Goal: Task Accomplishment & Management: Manage account settings

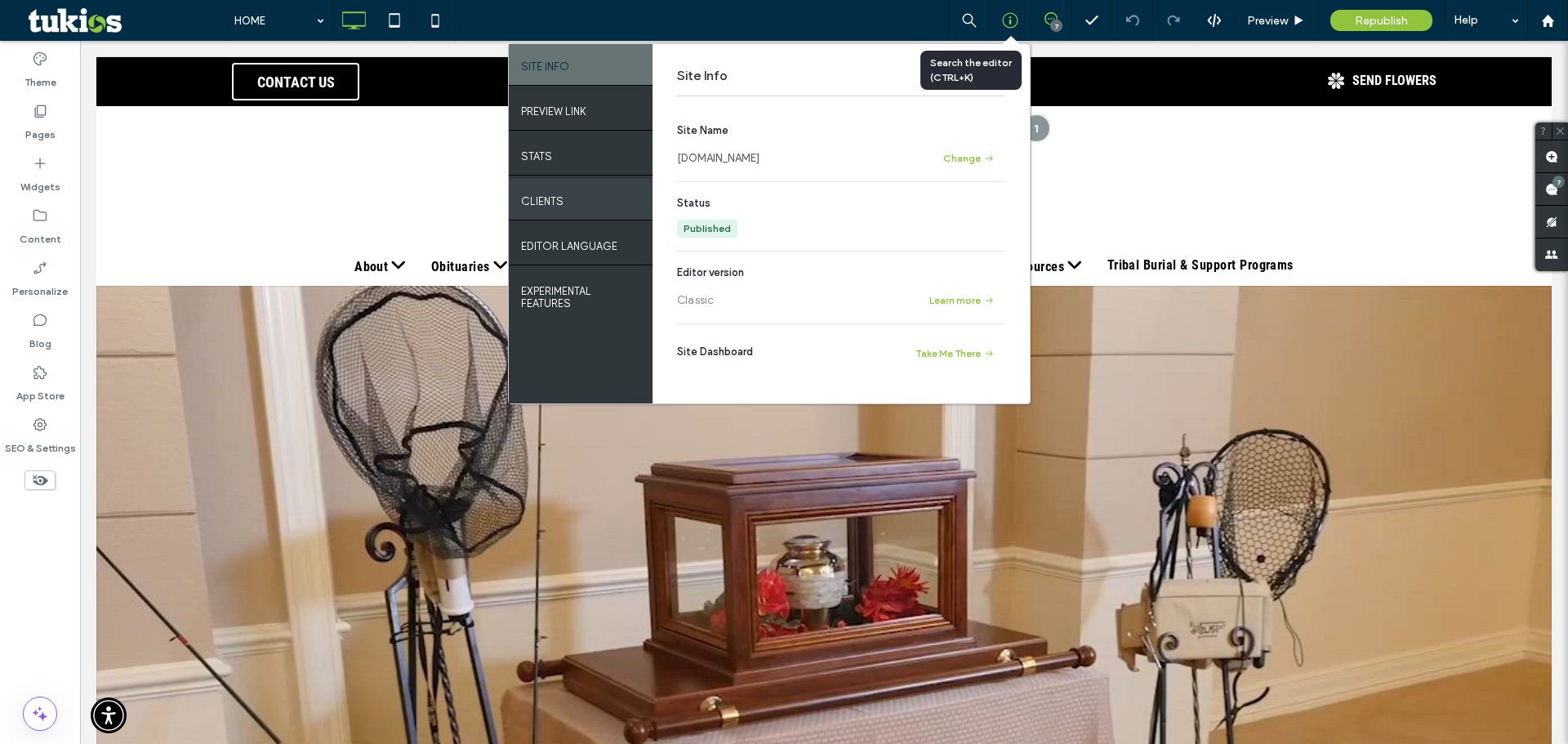
click at [558, 202] on label "Clients" at bounding box center [542, 198] width 42 height 21
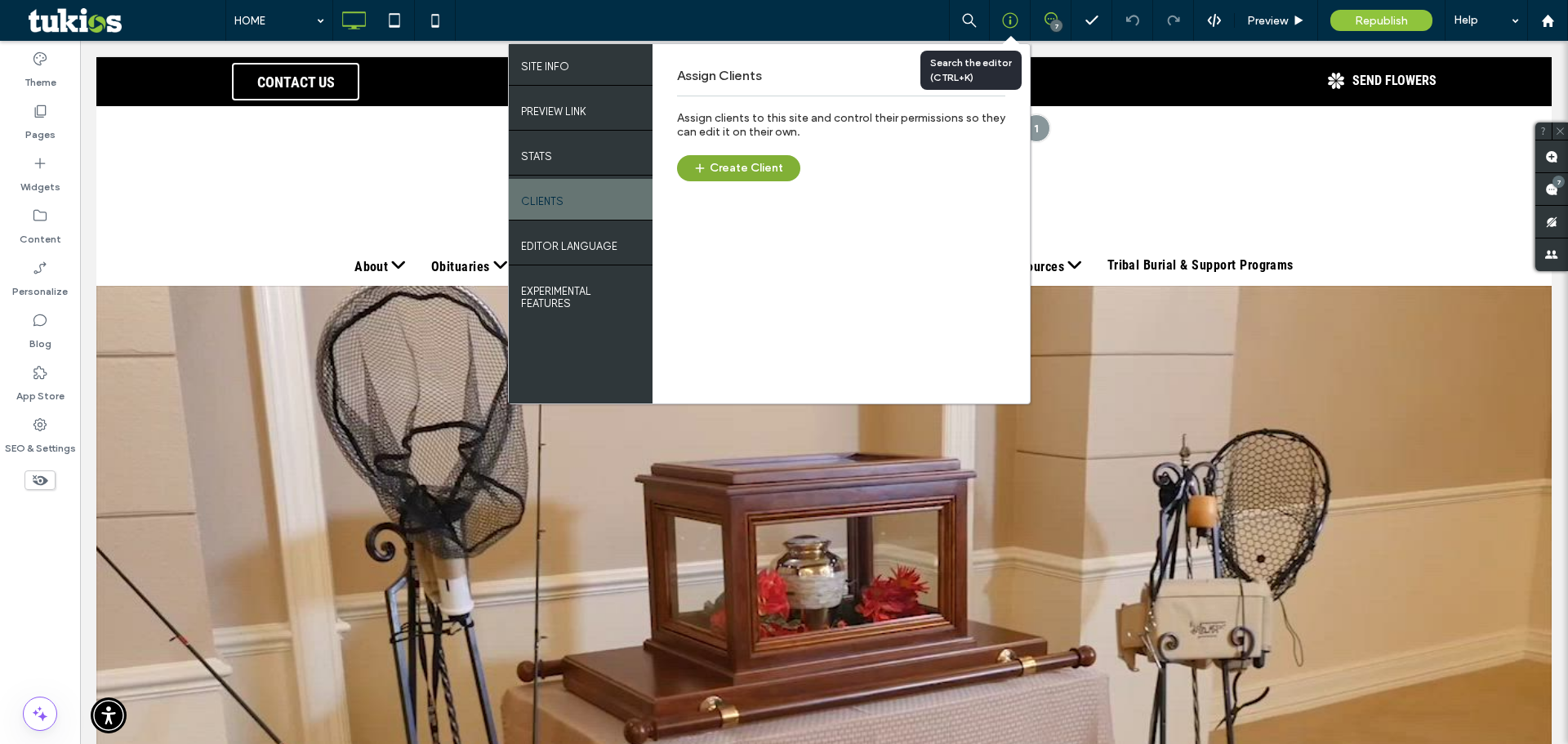
click at [759, 175] on button "Create Client" at bounding box center [739, 169] width 123 height 26
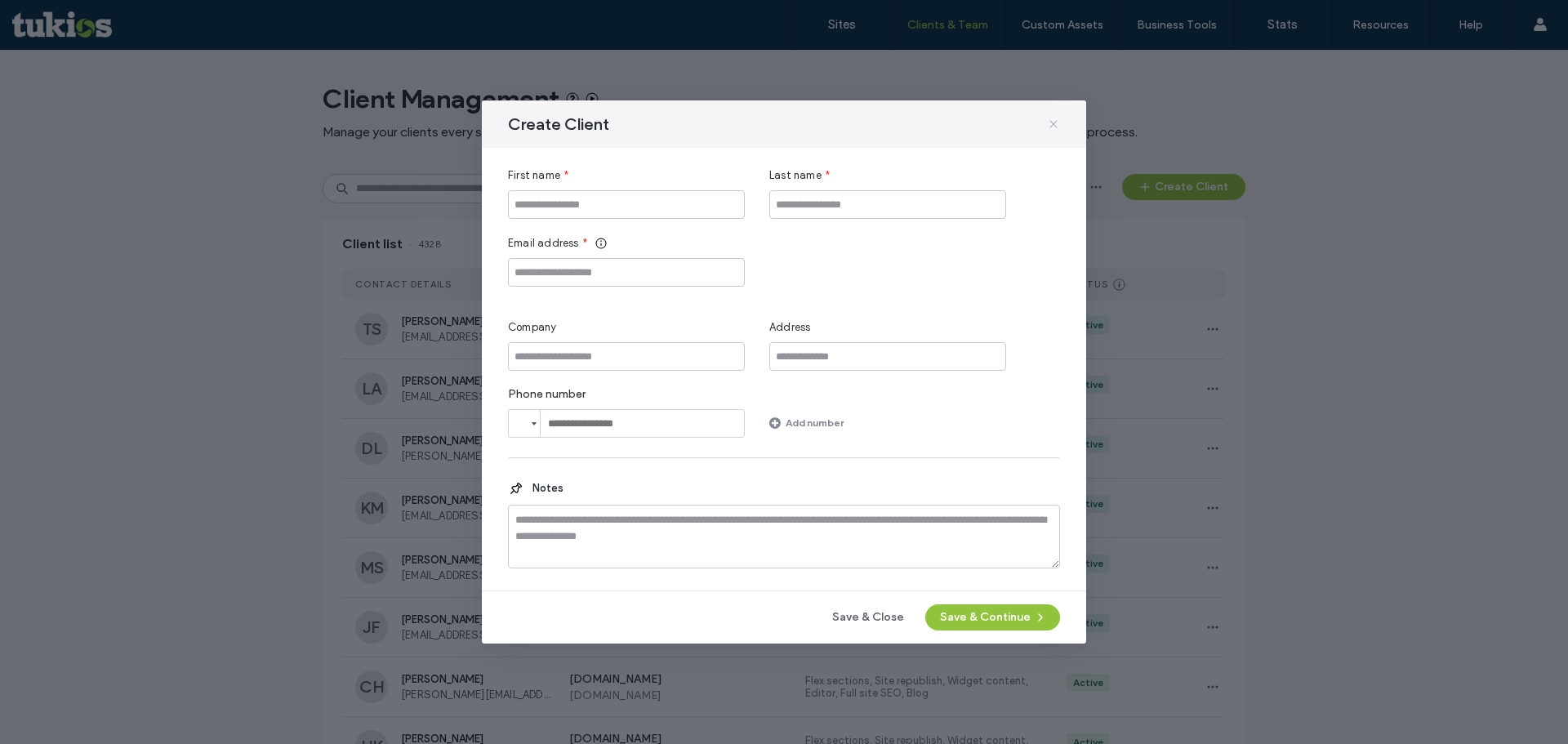
click at [1055, 130] on icon at bounding box center [1054, 124] width 13 height 13
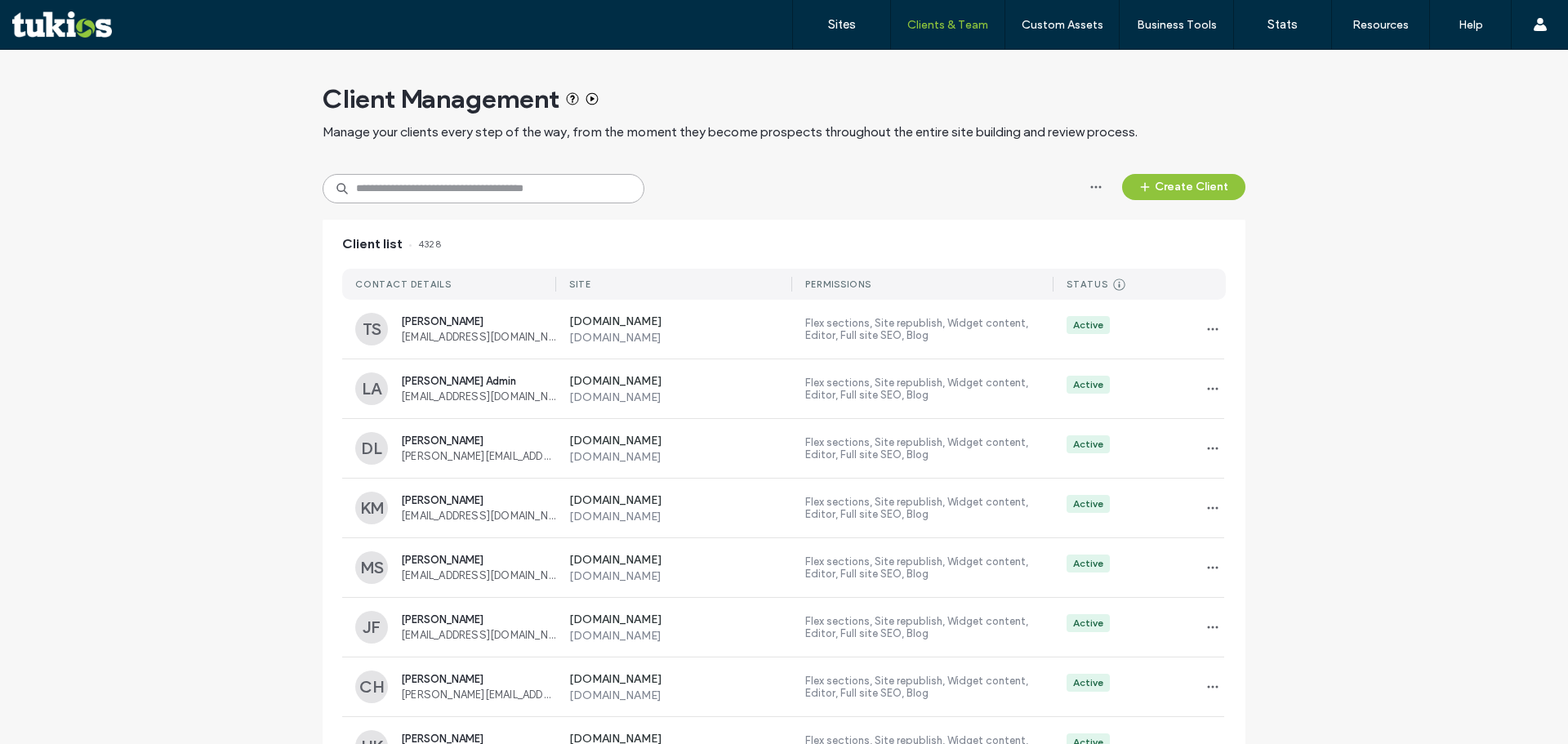
click at [417, 186] on input at bounding box center [483, 188] width 322 height 29
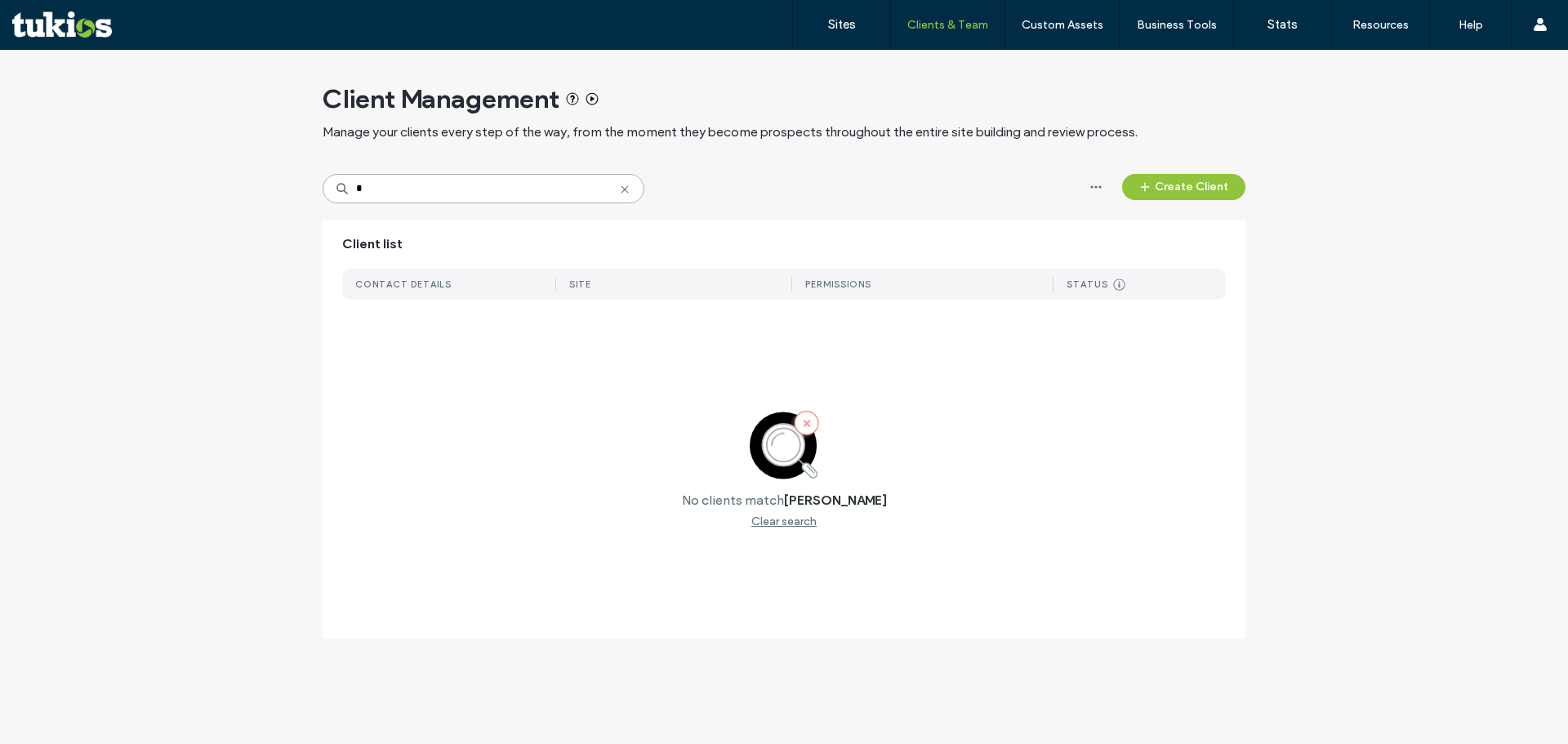
type input "*"
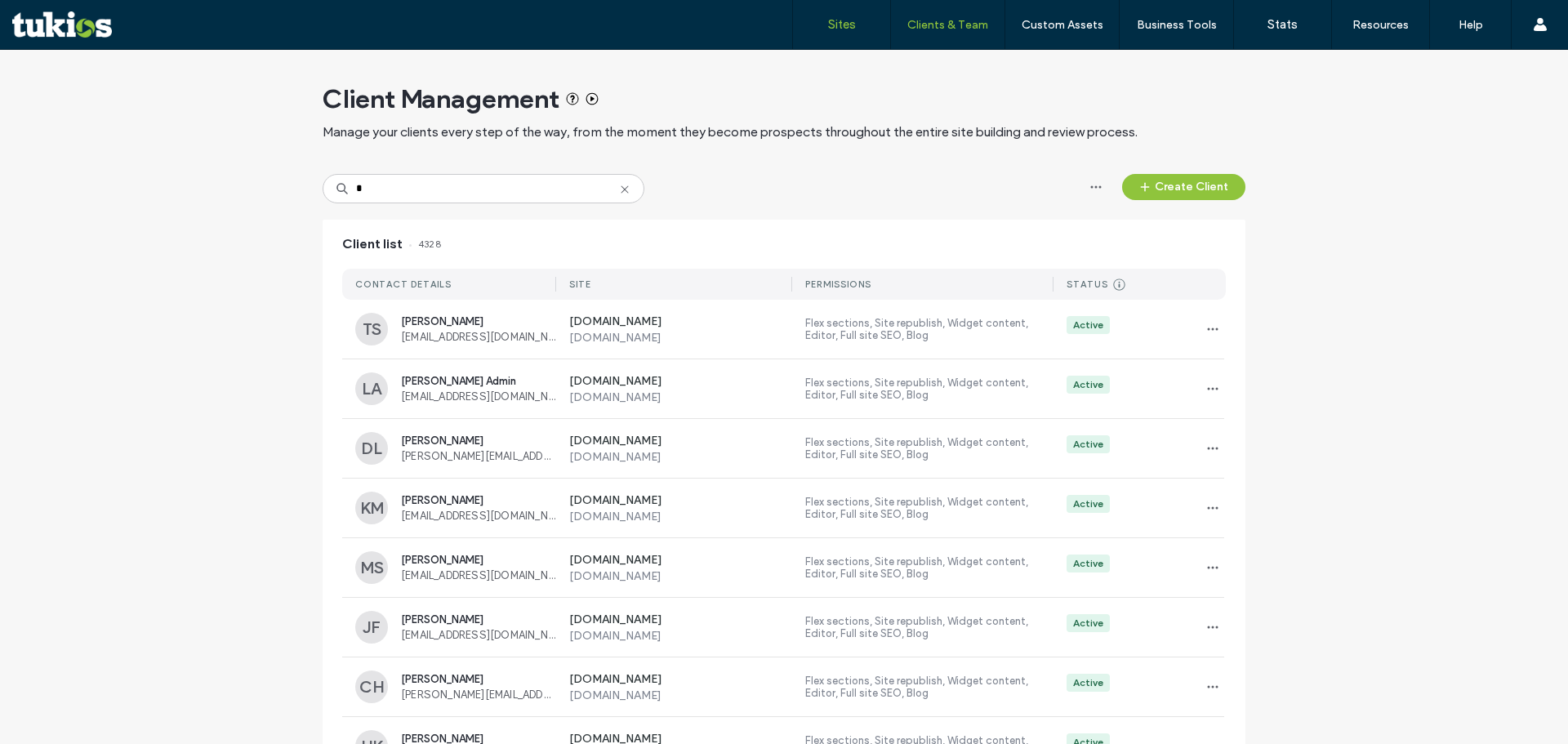
click at [858, 21] on link "Sites" at bounding box center [841, 24] width 97 height 49
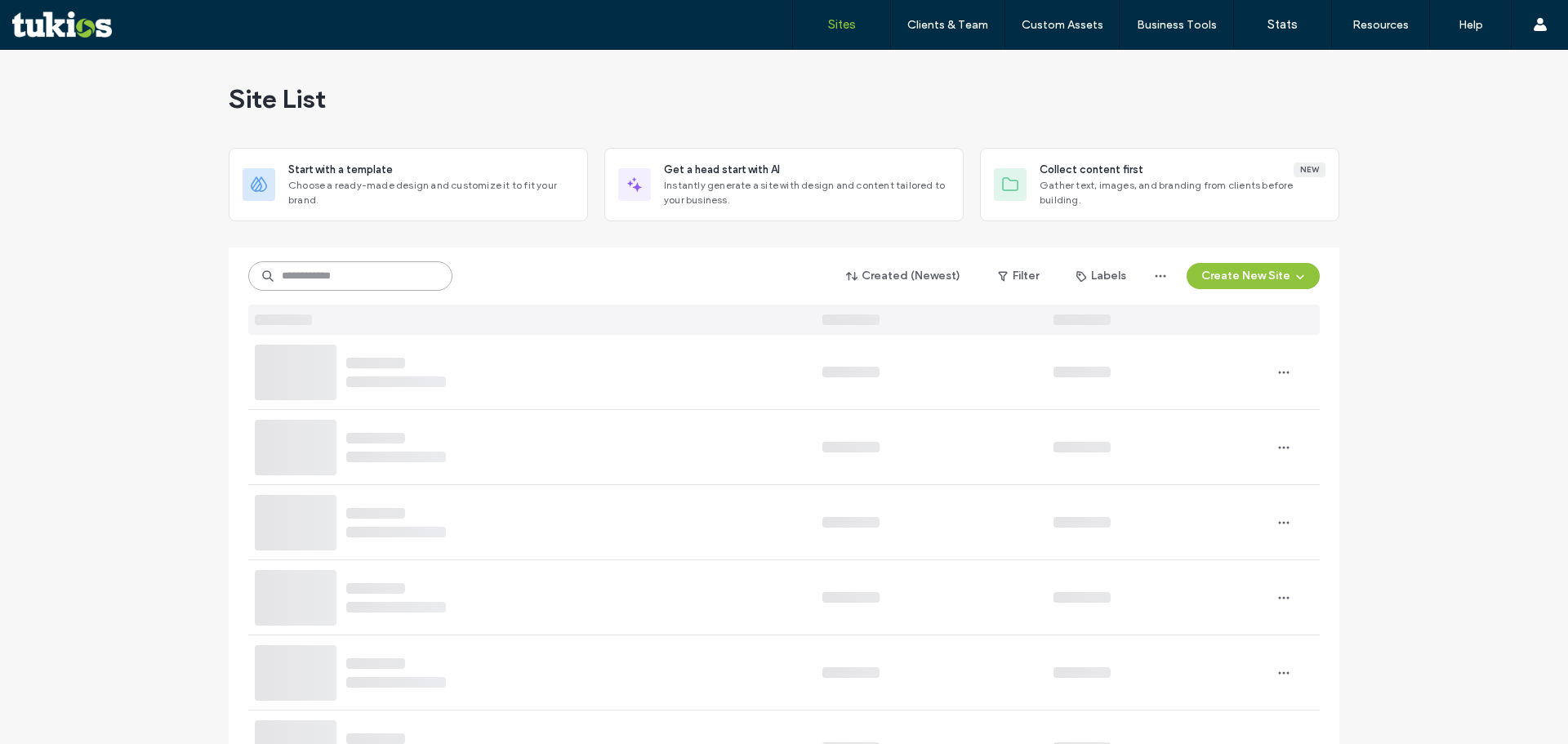
click at [317, 277] on input at bounding box center [351, 275] width 204 height 29
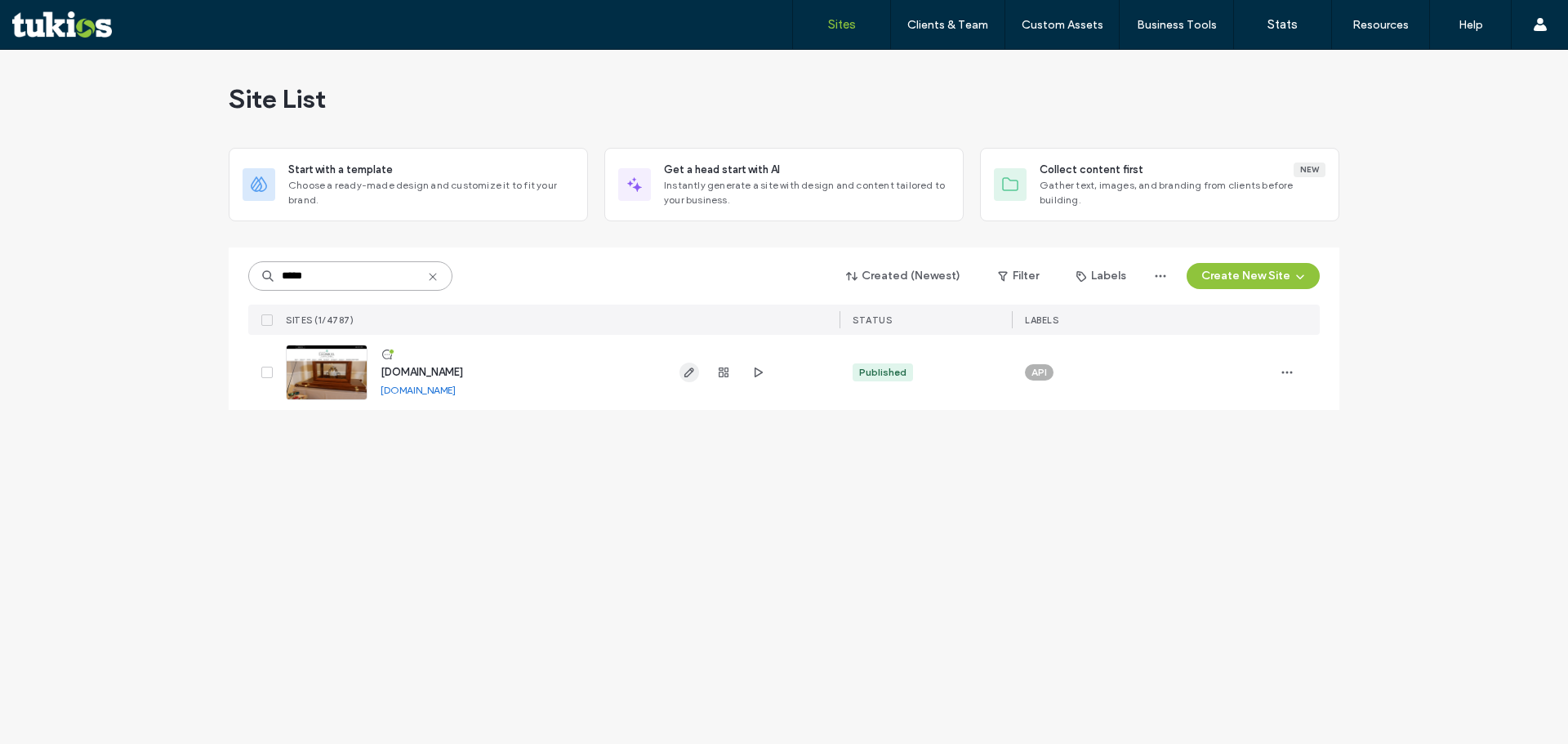
type input "*****"
click at [688, 375] on icon "button" at bounding box center [690, 372] width 13 height 13
type input "*****"
click at [1295, 378] on span "button" at bounding box center [1287, 372] width 26 height 26
click at [582, 371] on div "www.honoringmemorieslangley.com www.honoringmemorieslangley.com" at bounding box center [516, 372] width 299 height 75
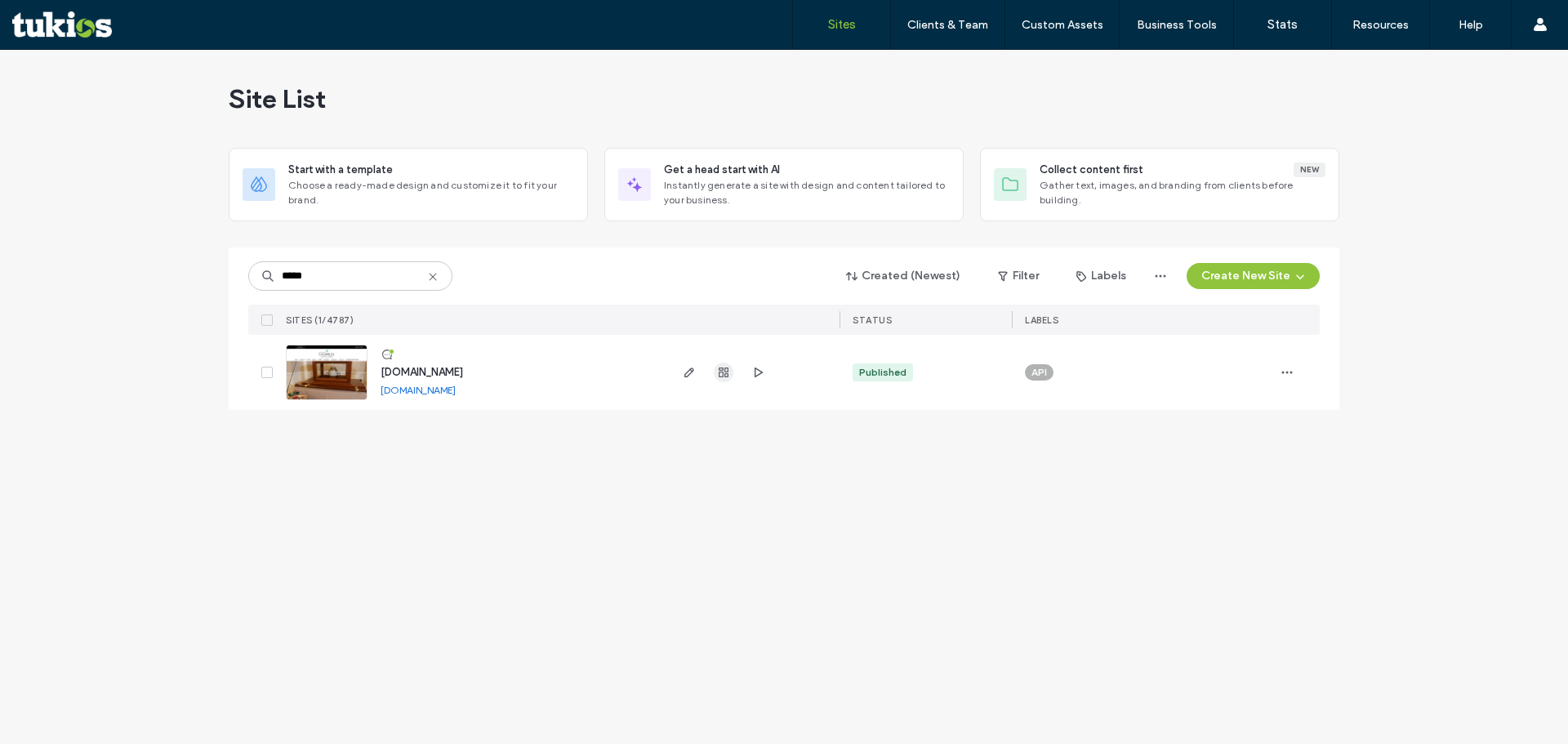
click at [726, 375] on use "button" at bounding box center [724, 372] width 9 height 9
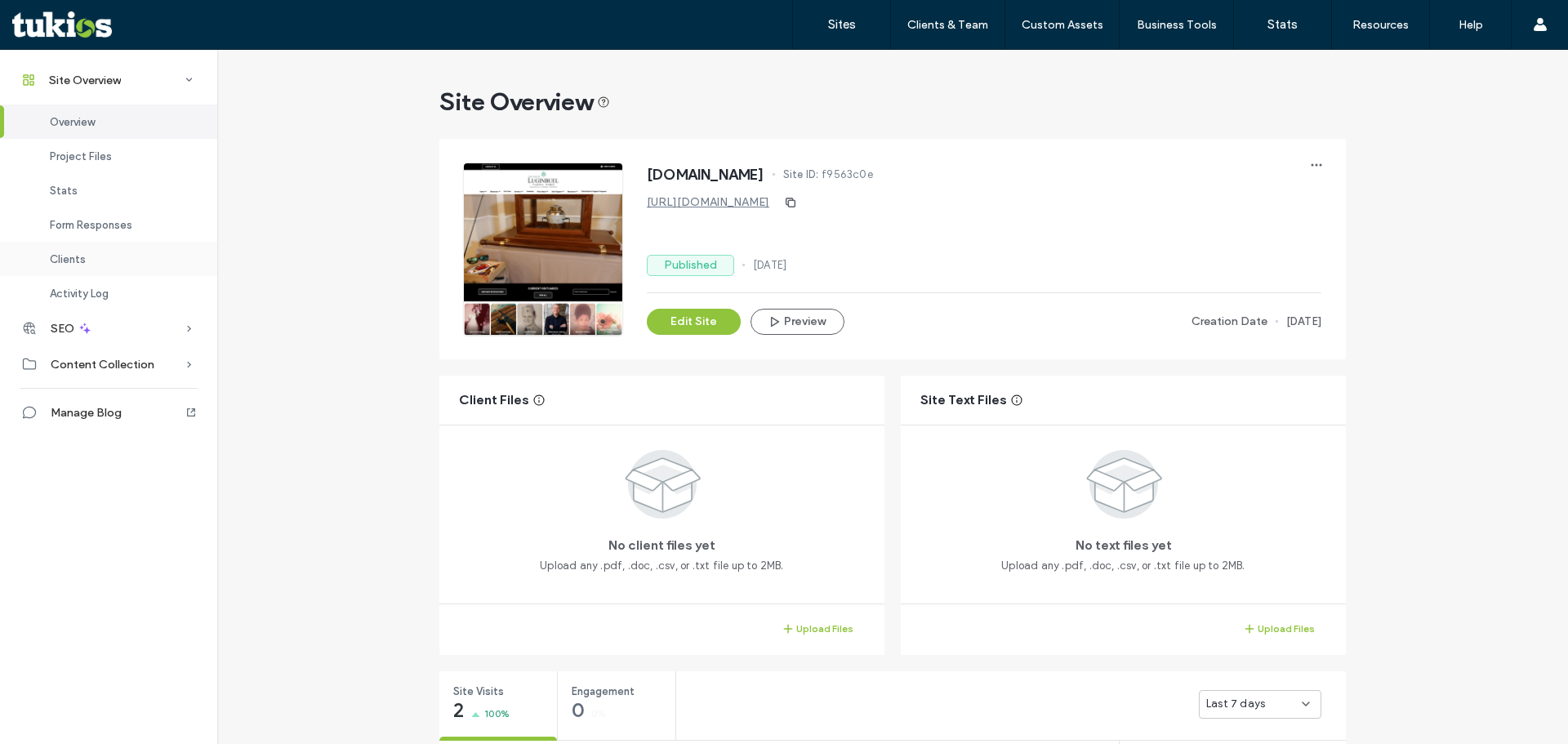
click at [94, 267] on div "Clients" at bounding box center [108, 259] width 218 height 34
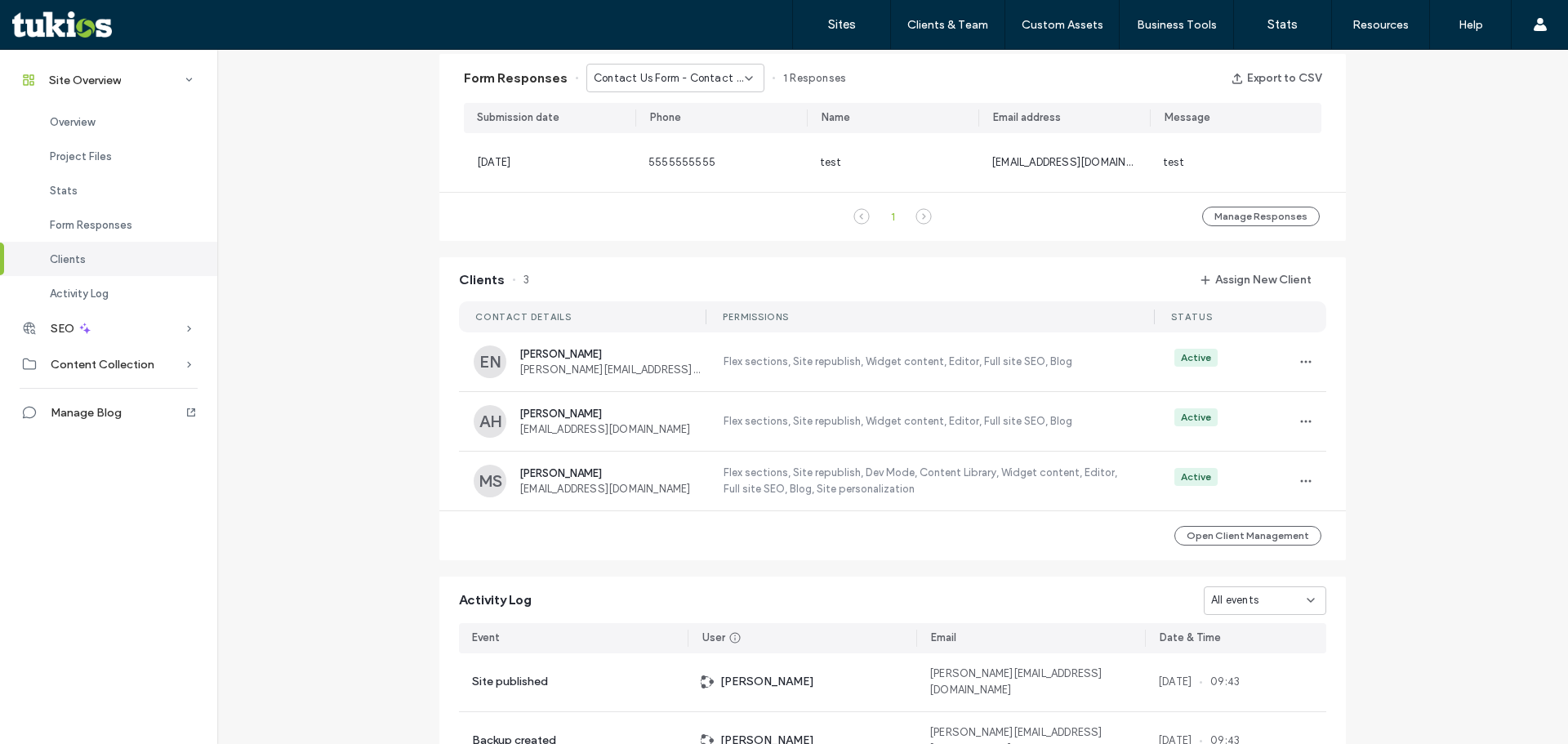
scroll to position [1214, 0]
